Goal: Navigation & Orientation: Find specific page/section

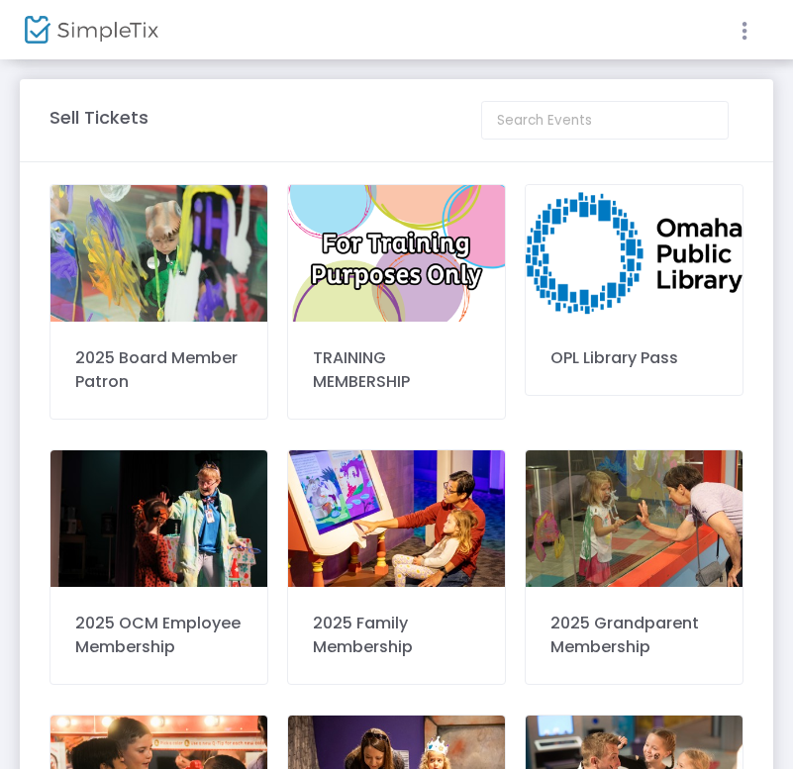
click at [737, 19] on icon at bounding box center [745, 31] width 18 height 25
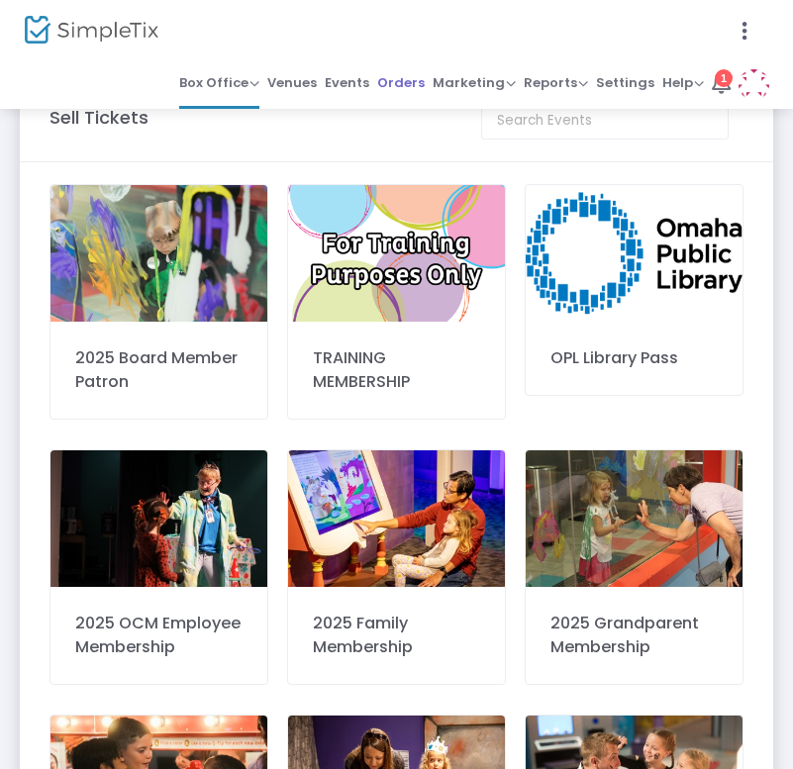
click at [412, 85] on span "Orders" at bounding box center [401, 82] width 48 height 29
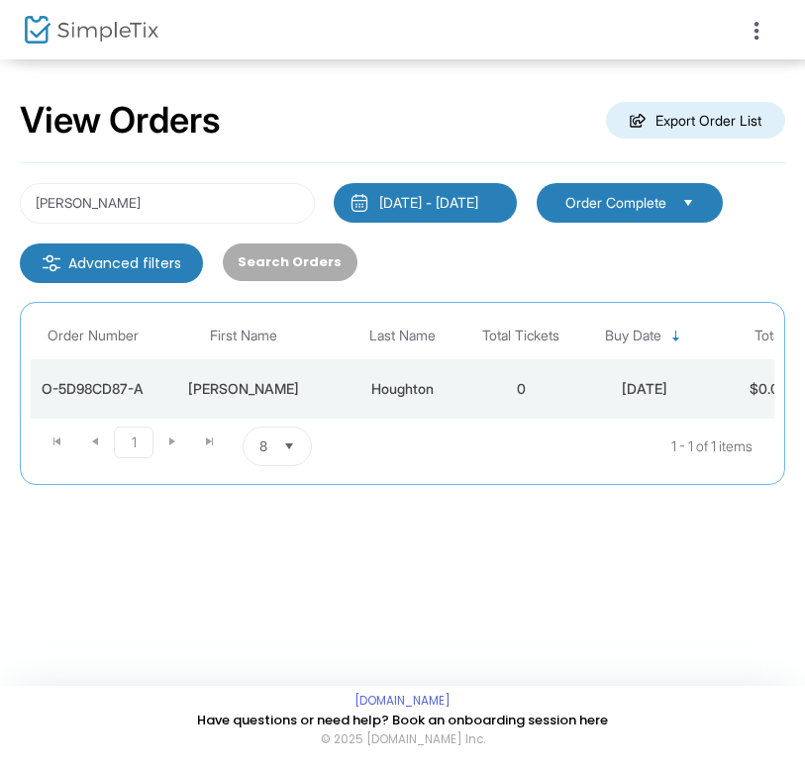
drag, startPoint x: 171, startPoint y: 103, endPoint x: 198, endPoint y: 67, distance: 44.5
click at [171, 103] on div at bounding box center [402, 384] width 805 height 769
click at [763, 40] on icon at bounding box center [756, 31] width 18 height 25
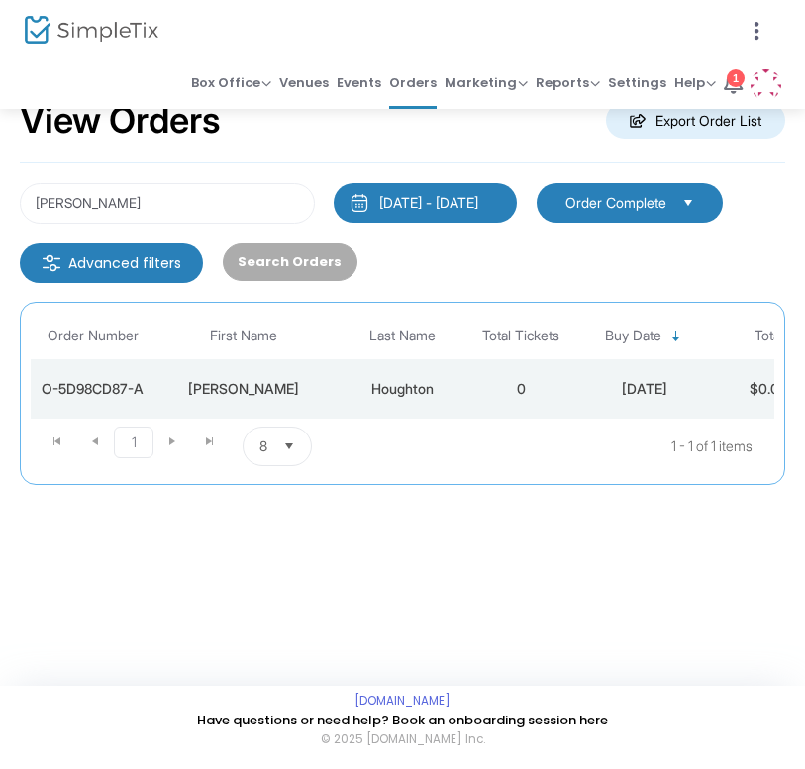
click at [373, 81] on span "Events" at bounding box center [359, 82] width 45 height 29
